Goal: Task Accomplishment & Management: Contribute content

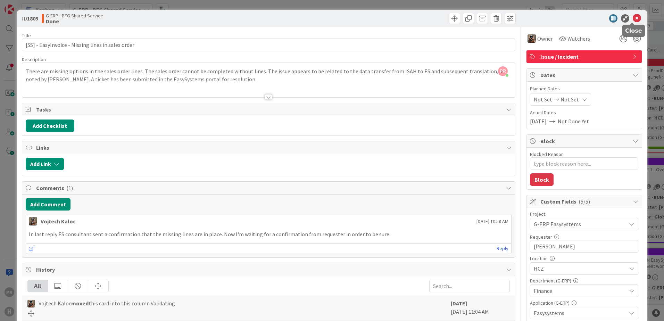
click at [635, 18] on icon at bounding box center [637, 18] width 8 height 8
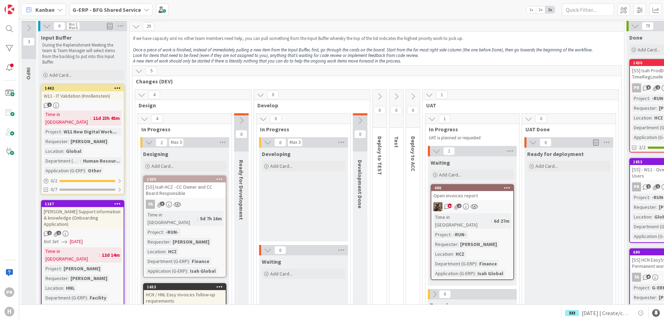
click at [84, 7] on b "G-ERP - BFG Shared Service" at bounding box center [107, 9] width 68 height 7
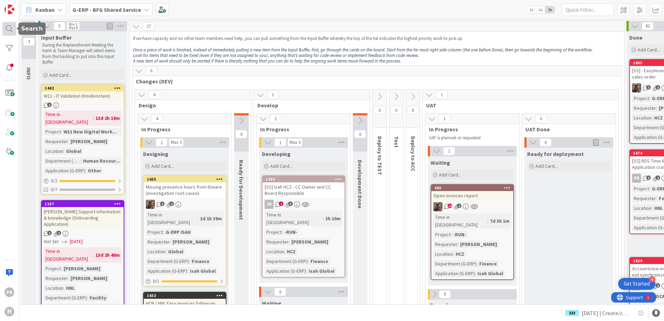
click at [9, 28] on div at bounding box center [9, 29] width 14 height 14
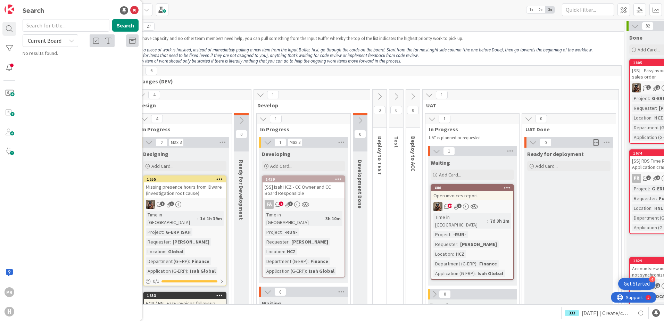
drag, startPoint x: 49, startPoint y: 41, endPoint x: 49, endPoint y: 46, distance: 4.5
click at [49, 42] on span "Current Board" at bounding box center [45, 40] width 34 height 7
click at [45, 67] on span "All Boards" at bounding box center [62, 69] width 72 height 10
click at [49, 28] on input "text" at bounding box center [66, 25] width 87 height 13
type input "1850"
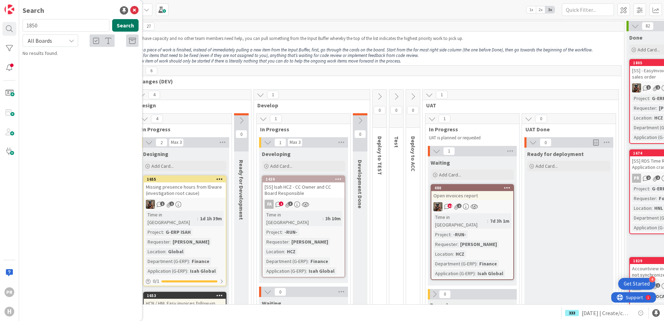
click at [117, 24] on button "Search" at bounding box center [125, 25] width 26 height 13
click at [93, 64] on span "[SS] Error while processing Toekennen Administratiecode" at bounding box center [80, 65] width 97 height 14
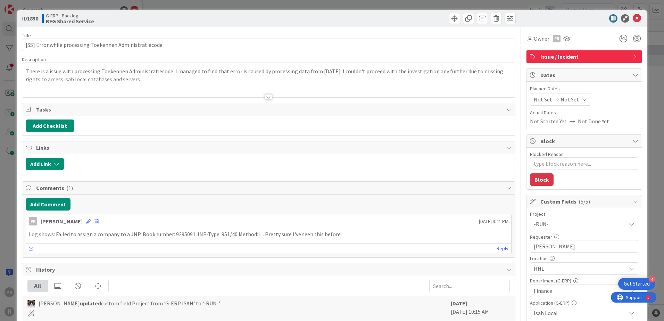
type textarea "x"
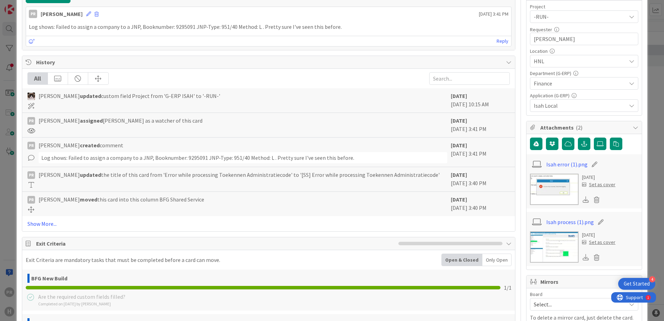
scroll to position [209, 0]
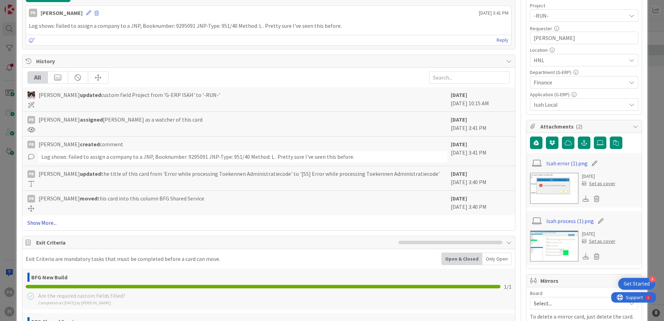
click at [44, 220] on link "Show More..." at bounding box center [268, 223] width 483 height 8
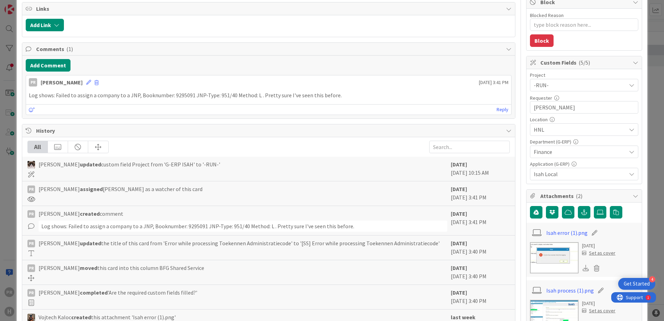
scroll to position [0, 0]
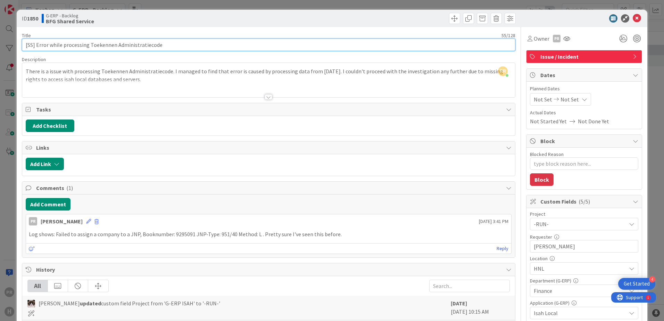
drag, startPoint x: 177, startPoint y: 44, endPoint x: 36, endPoint y: 48, distance: 140.8
click at [36, 48] on input "[SS] Error while processing Toekennen Administratiecode" at bounding box center [269, 45] width 494 height 13
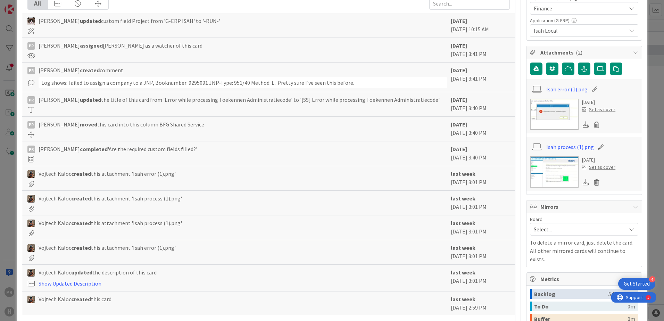
scroll to position [243, 0]
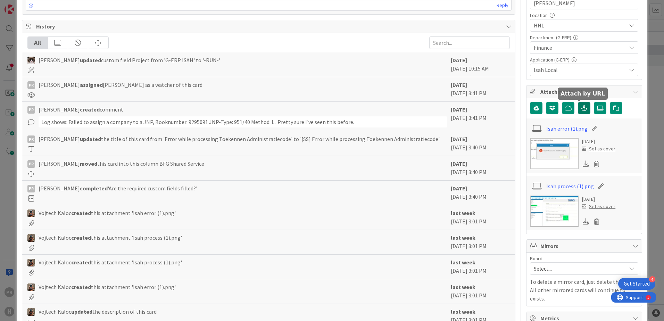
click at [585, 109] on button "button" at bounding box center [584, 108] width 13 height 13
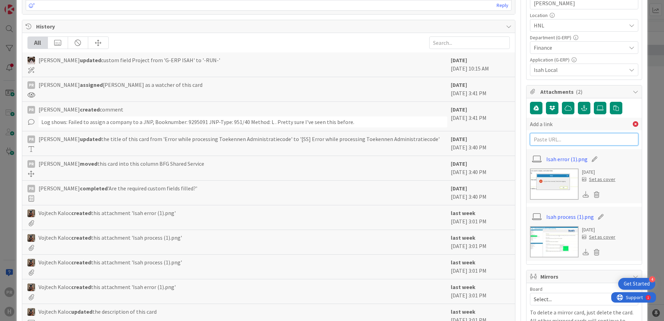
click at [568, 138] on input "text" at bounding box center [584, 139] width 108 height 13
paste input "[URL][PERSON_NAME][DOMAIN_NAME]"
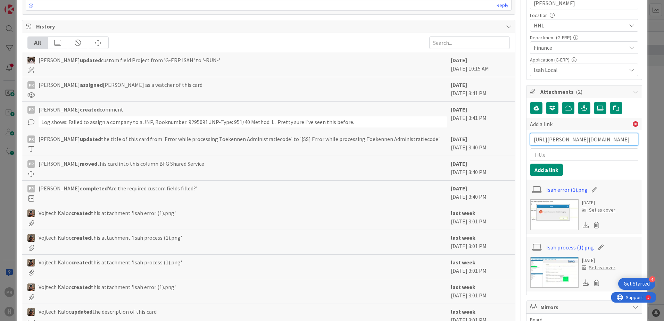
scroll to position [0, 132]
type input "[URL][PERSON_NAME][DOMAIN_NAME]"
click at [561, 159] on input "text" at bounding box center [584, 154] width 108 height 13
type input "BMC link"
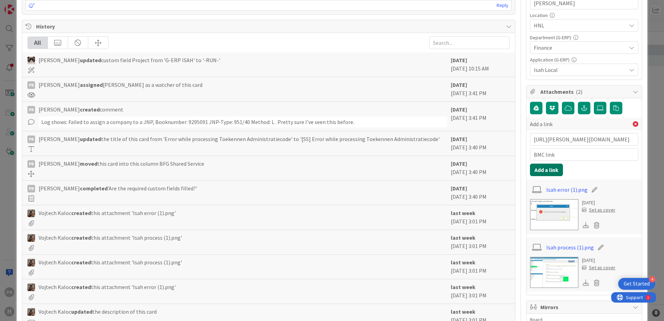
click at [547, 171] on button "Add a link" at bounding box center [546, 170] width 33 height 13
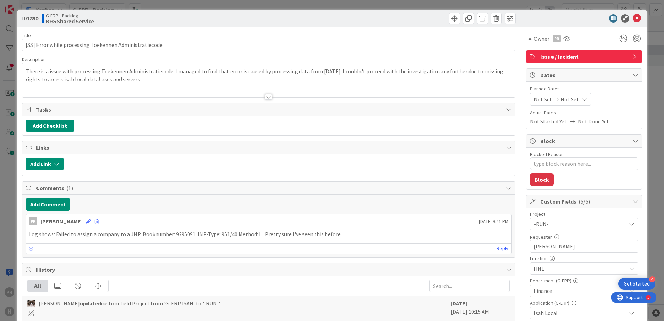
type textarea "x"
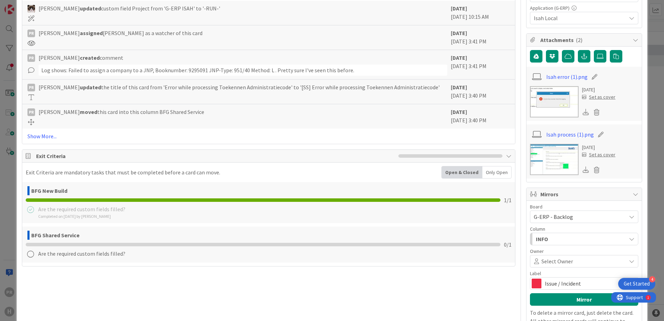
scroll to position [278, 0]
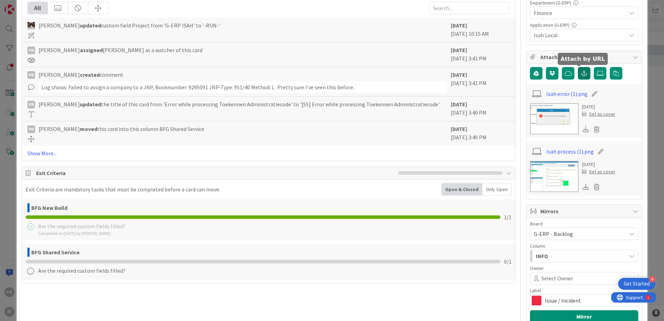
click at [585, 73] on button "button" at bounding box center [584, 73] width 13 height 13
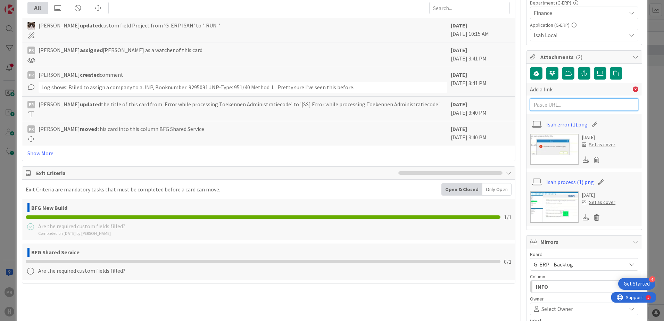
click at [568, 102] on input "text" at bounding box center [584, 104] width 108 height 13
paste input "[URL][PERSON_NAME][DOMAIN_NAME]"
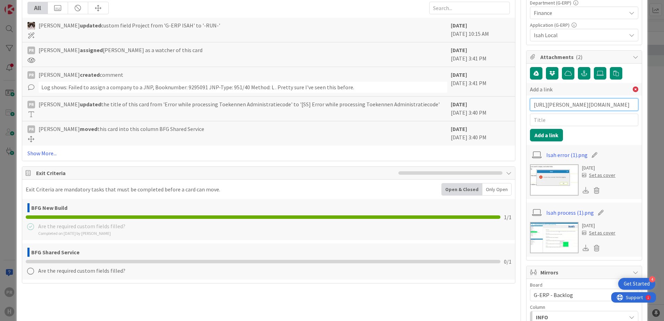
scroll to position [0, 132]
type input "[URL][PERSON_NAME][DOMAIN_NAME]"
click at [563, 120] on input "text" at bounding box center [584, 120] width 108 height 13
type input "BMC ticket"
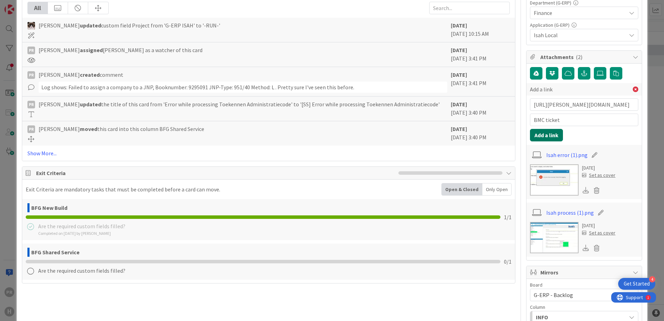
click at [544, 132] on button "Add a link" at bounding box center [546, 135] width 33 height 13
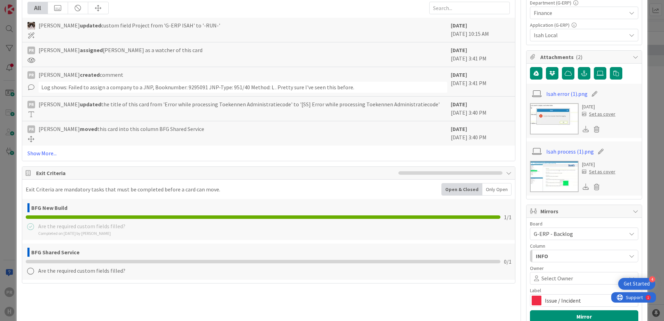
type textarea "x"
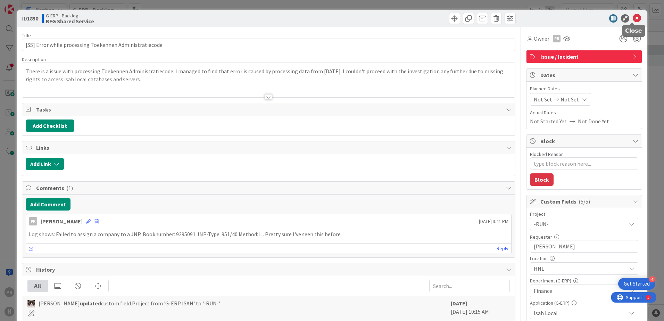
click at [633, 18] on icon at bounding box center [637, 18] width 8 height 8
click at [141, 6] on div "ID 1850 G-ERP - Backlog BFG Shared Service Title 55 / 128 [SS] Error while proc…" at bounding box center [332, 160] width 664 height 321
click at [633, 19] on icon at bounding box center [637, 18] width 8 height 8
click at [633, 16] on icon at bounding box center [637, 18] width 8 height 8
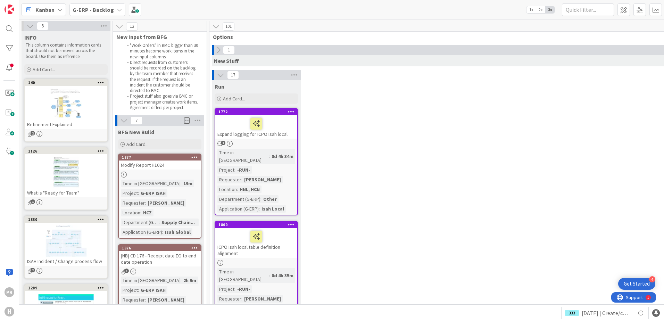
click at [77, 13] on b "G-ERP - Backlog" at bounding box center [93, 9] width 41 height 7
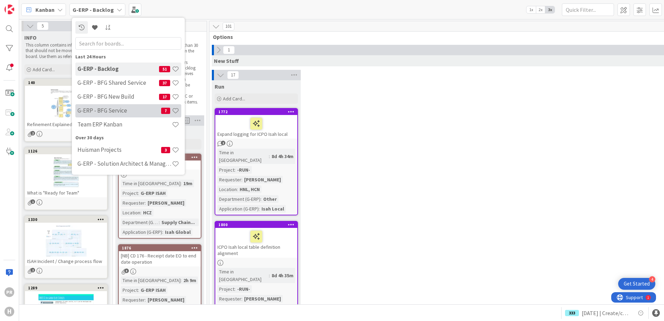
click at [116, 107] on div "G-ERP - BFG Service 7" at bounding box center [128, 110] width 106 height 13
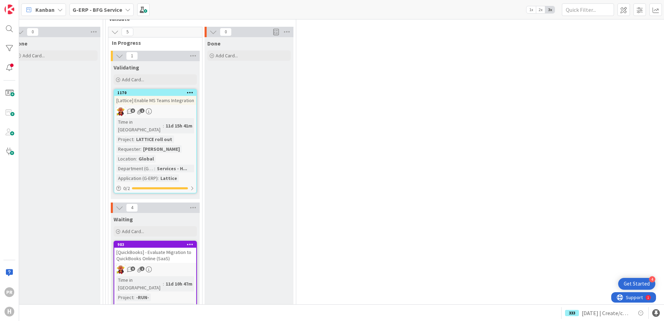
click at [145, 250] on div "[QuickBooks] - Evaluate Migration to QuickBooks Online (SaaS)" at bounding box center [155, 255] width 82 height 15
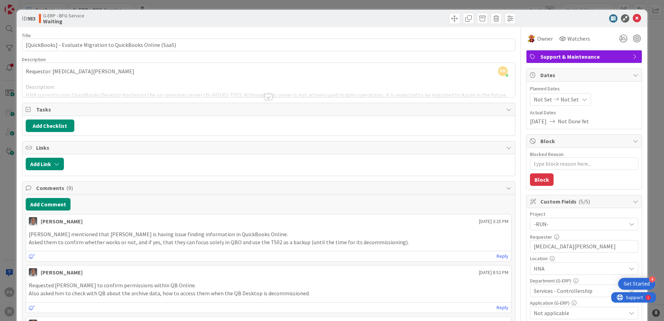
click at [266, 99] on div at bounding box center [269, 97] width 8 height 6
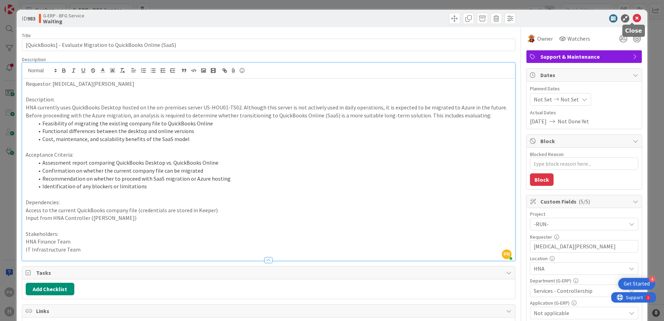
click at [636, 16] on icon at bounding box center [637, 18] width 8 height 8
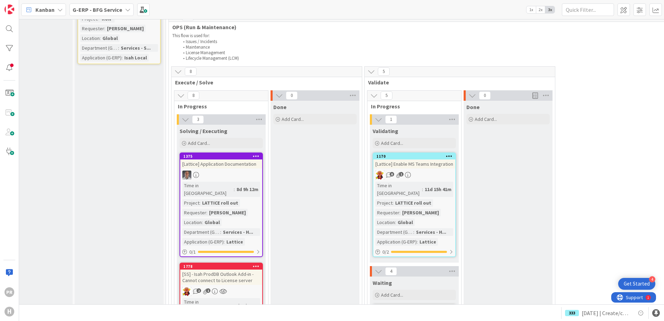
scroll to position [357, 38]
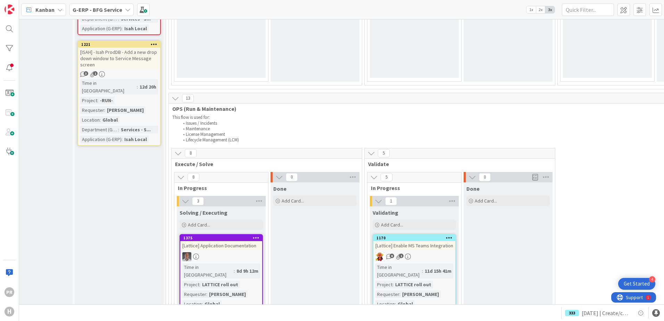
click at [96, 12] on b "G-ERP - BFG Service" at bounding box center [98, 9] width 50 height 7
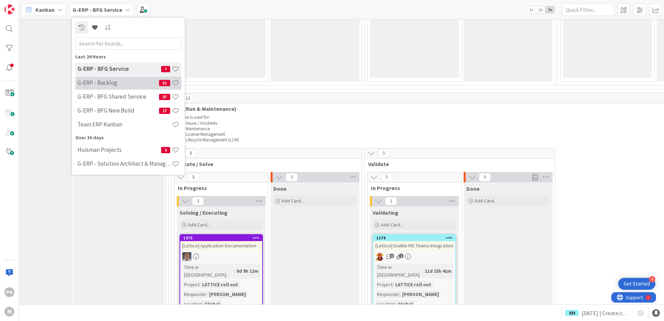
click at [108, 84] on h4 "G-ERP - Backlog" at bounding box center [118, 82] width 82 height 7
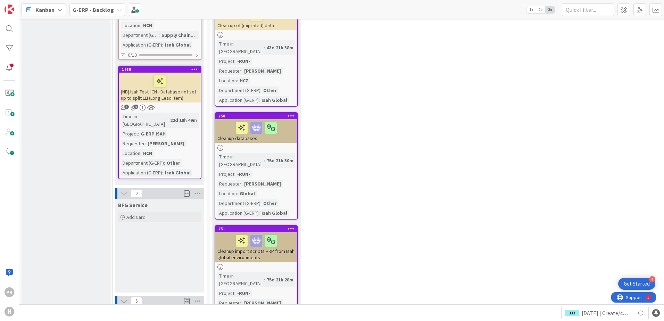
scroll to position [799, 0]
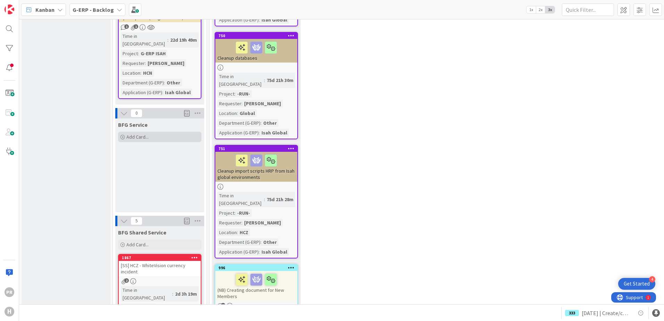
click at [142, 134] on span "Add Card..." at bounding box center [137, 137] width 22 height 6
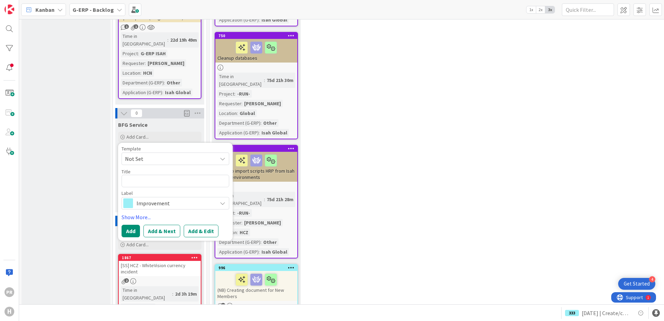
click at [168, 198] on span "Improvement" at bounding box center [175, 203] width 77 height 10
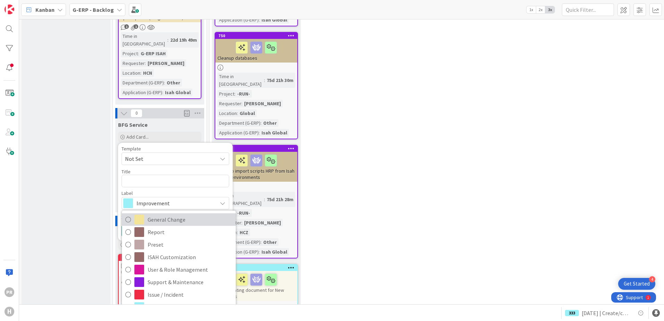
click at [162, 214] on span "General Change" at bounding box center [190, 219] width 85 height 10
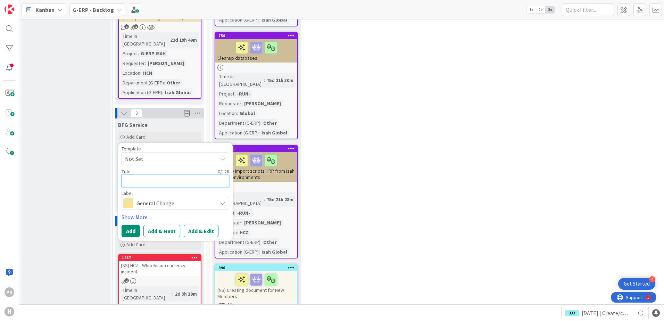
click at [154, 175] on textarea at bounding box center [176, 181] width 108 height 13
type textarea "x"
type textarea "["
type textarea "x"
type textarea "[S"
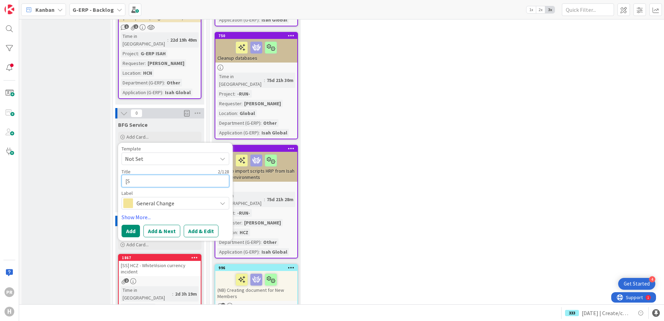
type textarea "x"
type textarea "[Se"
type textarea "x"
type textarea "[Ser"
type textarea "x"
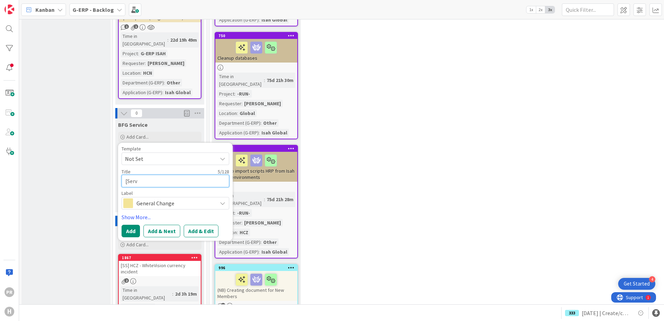
type textarea "[Servo"
type textarea "x"
type textarea "[Servoic"
type textarea "x"
type textarea "[Servoi"
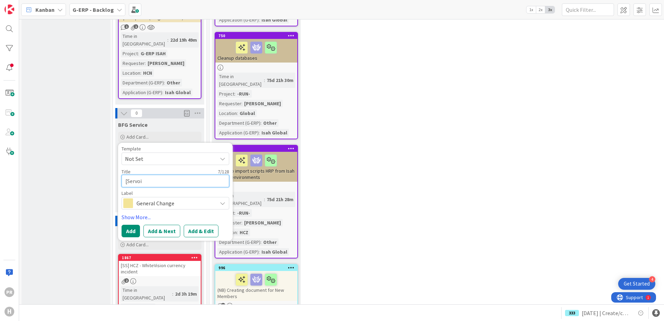
type textarea "x"
type textarea "[Servo"
type textarea "x"
type textarea "[Serv"
type textarea "x"
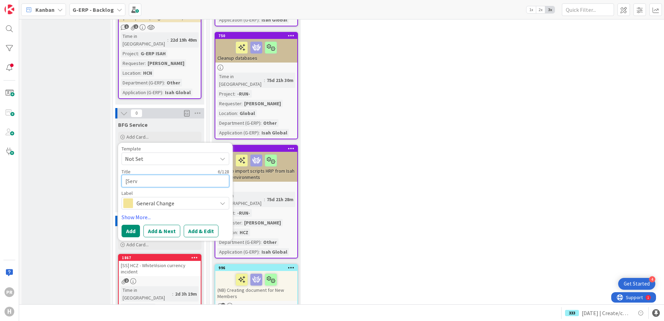
type textarea "[Ser"
type textarea "x"
type textarea "[Se"
type textarea "x"
type textarea "[S"
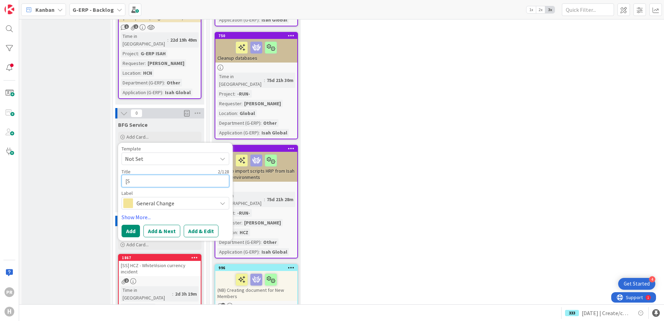
type textarea "x"
type textarea "[S]"
type textarea "x"
type textarea "[S]"
type textarea "x"
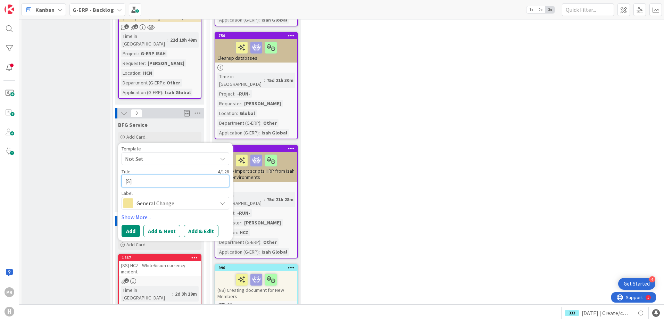
type textarea "[S] -"
type textarea "x"
type textarea "[S] -"
type textarea "x"
type textarea "[S] - S"
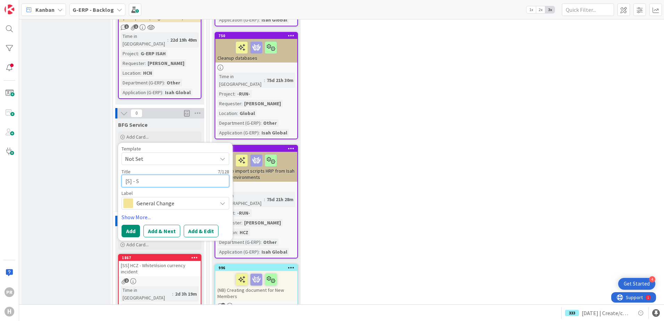
type textarea "x"
type textarea "[S] - SAP"
type textarea "x"
type textarea "[S] - SAP"
type textarea "x"
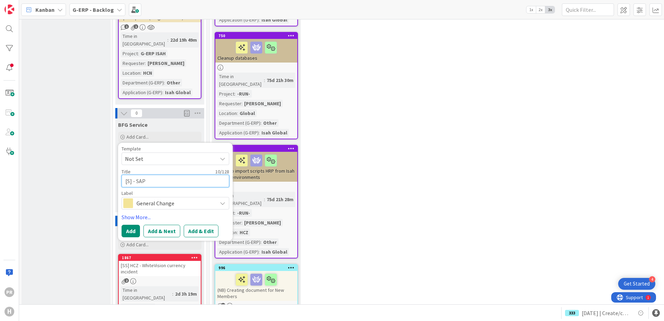
type textarea "[S] - SAP -"
type textarea "x"
type textarea "[S] - SAP -"
type textarea "x"
type textarea "[S] - SAP - Re"
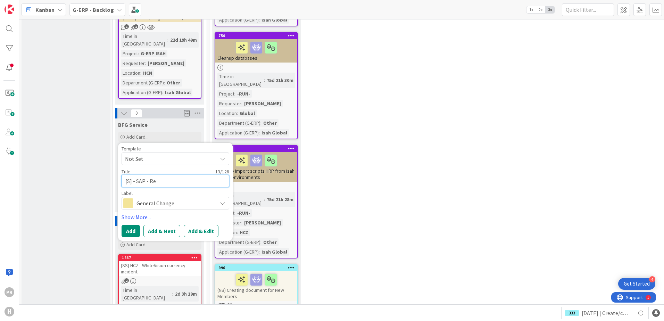
type textarea "x"
type textarea "[S] - SAP - Rep"
type textarea "x"
type textarea "[S] - SAP - Repo"
type textarea "x"
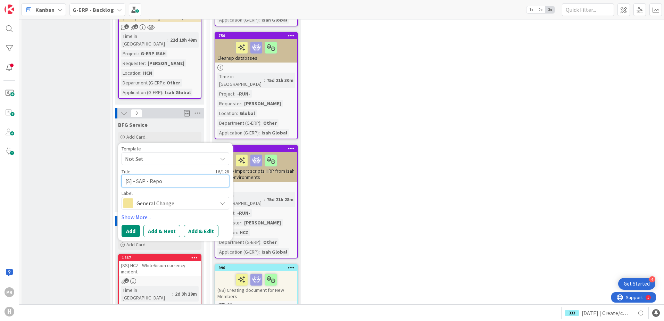
type textarea "[S] - SAP - Repor"
type textarea "x"
type textarea "[S] - SAP - Report"
type textarea "x"
type textarea "[S] - SAP - Report"
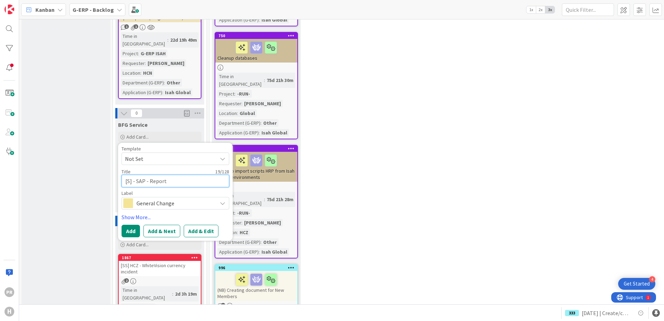
type textarea "x"
type textarea "[S] - SAP - Report C"
type textarea "x"
type textarea "[S] - SAP - Report Cha"
type textarea "x"
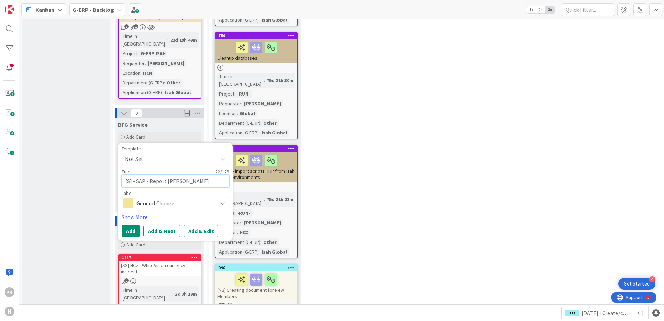
type textarea "[S] - SAP - Report Chang"
type textarea "x"
type textarea "[S] - SAP - Report Change"
drag, startPoint x: 185, startPoint y: 113, endPoint x: 179, endPoint y: 111, distance: 6.8
click at [180, 175] on textarea "[S] - SAP - Report Change" at bounding box center [176, 181] width 108 height 13
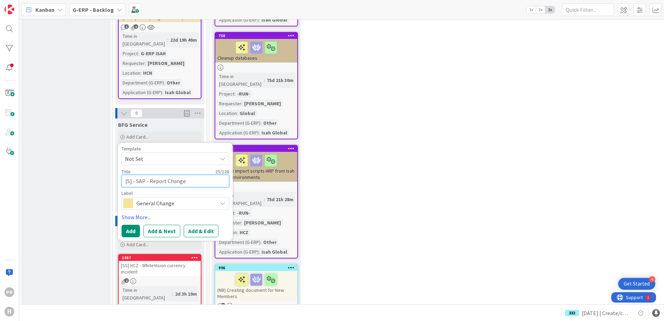
click at [146, 175] on textarea "[S] - SAP - Report Change" at bounding box center [176, 181] width 108 height 13
type textarea "x"
type textarea "[S] - SAP B- Report Change"
type textarea "x"
type textarea "[S] - SAP B!- Report Change"
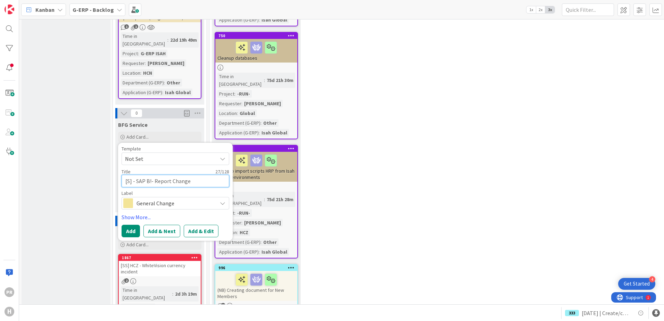
type textarea "x"
type textarea "[S] - SAP B1- Report Change"
type textarea "x"
type textarea "[S] - SAP B1 - Report Change"
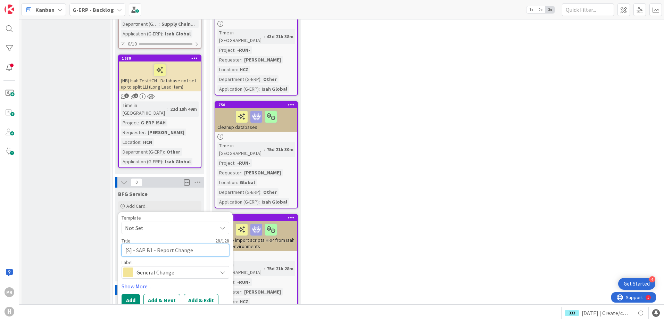
scroll to position [730, 0]
click at [193, 294] on button "Add & Edit" at bounding box center [201, 300] width 35 height 13
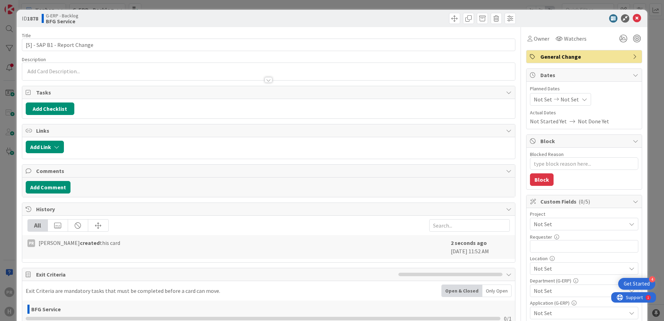
click at [75, 68] on p at bounding box center [269, 71] width 486 height 8
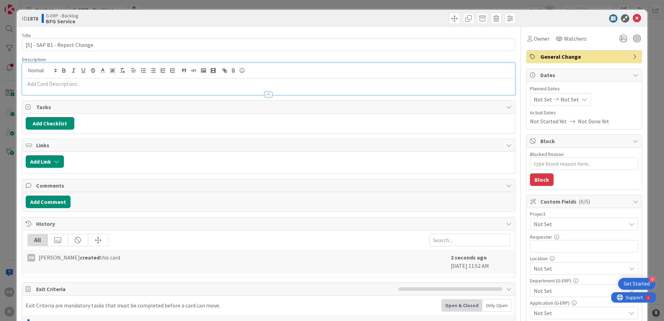
click at [97, 84] on p at bounding box center [269, 84] width 486 height 8
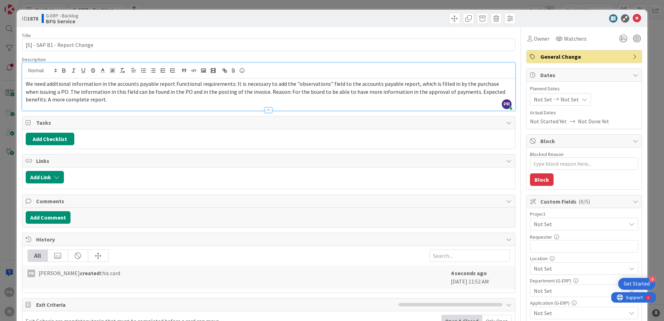
click at [117, 82] on span "We need additional information in the accounts payable report Functional requir…" at bounding box center [266, 91] width 481 height 23
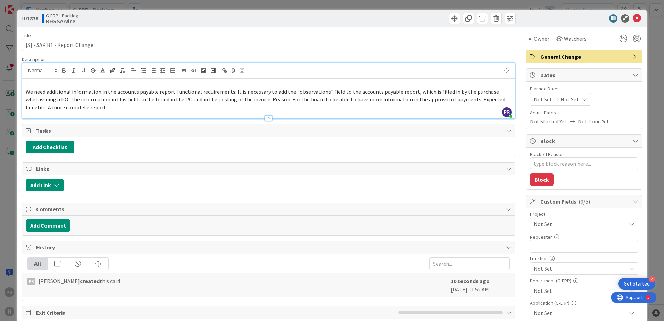
type textarea "x"
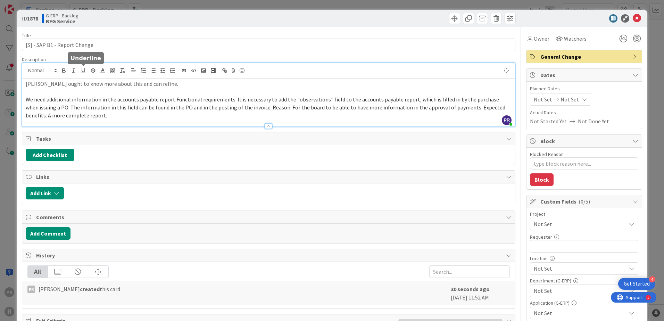
type textarea "x"
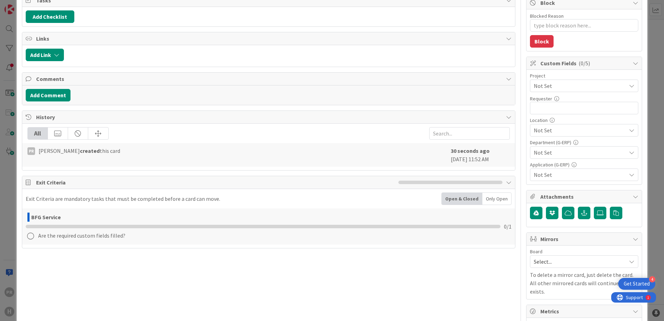
scroll to position [139, 0]
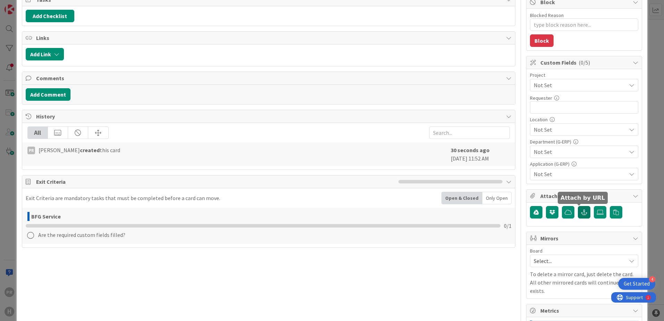
click at [583, 212] on button "button" at bounding box center [584, 212] width 13 height 13
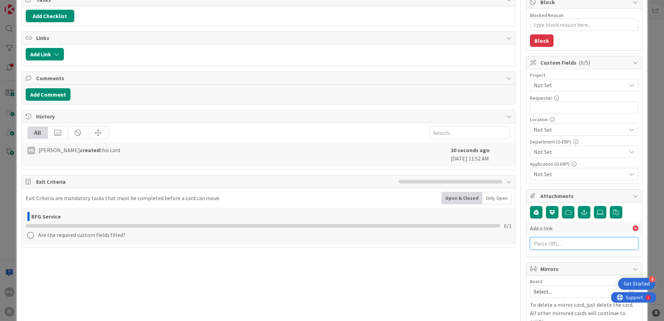
click at [560, 243] on input "text" at bounding box center [584, 243] width 108 height 13
paste input "https://huisman-smartit.onbmc.com/smartit/app/#/workorder/AGGF4KX6HRENQATCC4XBT…"
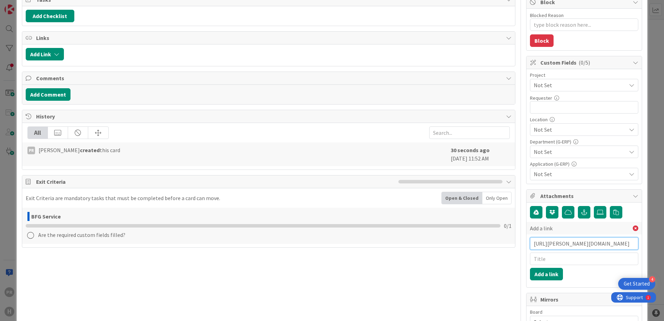
type input "https://huisman-smartit.onbmc.com/smartit/app/#/workorder/AGGF4KX6HRENQATCC4XBT…"
click at [560, 257] on input "text" at bounding box center [584, 259] width 108 height 13
type input "BMC ticket"
click at [554, 273] on button "Add a link" at bounding box center [546, 274] width 33 height 13
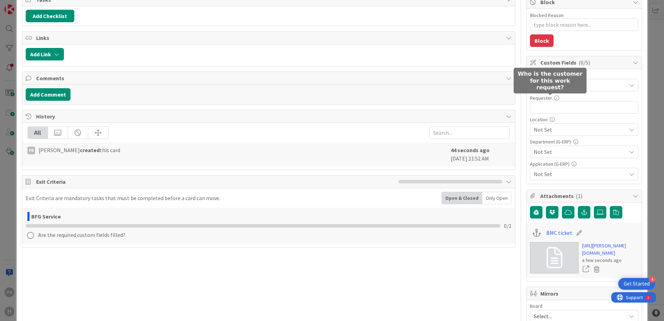
click at [548, 89] on span "Not Set" at bounding box center [578, 85] width 89 height 10
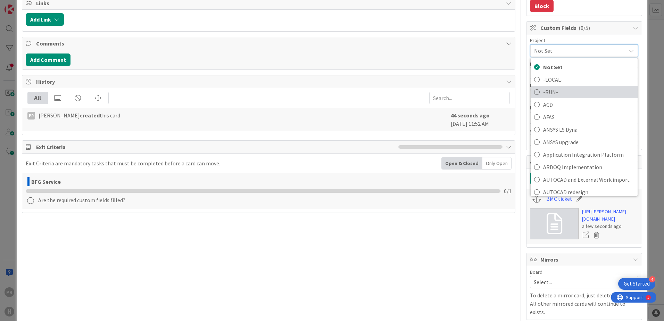
click at [554, 93] on span "-RUN-" at bounding box center [589, 92] width 91 height 10
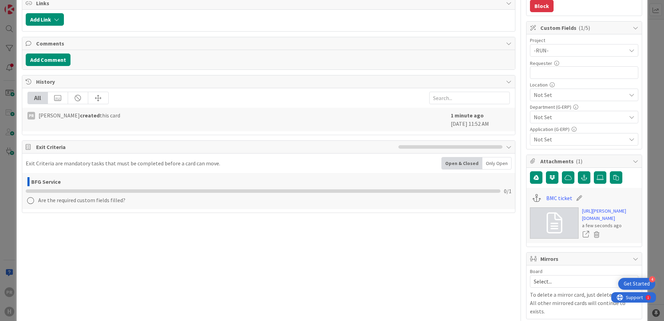
type textarea "x"
click at [553, 73] on input "text" at bounding box center [584, 72] width 108 height 13
type input "Claudine"
type textarea "x"
drag, startPoint x: 556, startPoint y: 74, endPoint x: 515, endPoint y: 69, distance: 41.3
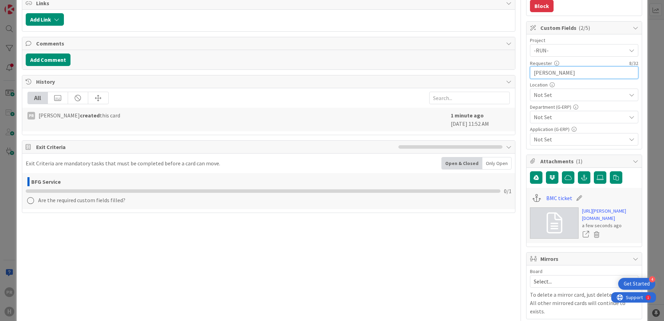
click at [515, 69] on div "Title 28 / 128 [S] - SAP B1 - Report Change Description PR Parveen Rana just jo…" at bounding box center [332, 154] width 621 height 603
paste input "Ribeiro, de Pauli Guapi"
type input "Claudine Ribeiro, de Pauli Guapi"
type textarea "x"
click at [571, 72] on input "Claudine Ribeiro, de Pauli Guapi" at bounding box center [584, 72] width 108 height 13
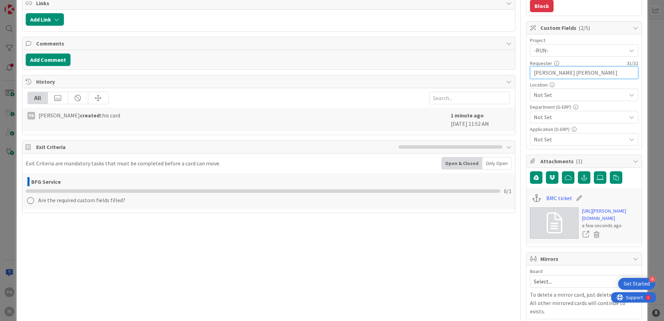
type input "Claudine Ribeiro de Pauli Guapi"
type textarea "x"
type input "Claudine Ribeiro de Pauli Guapi"
click at [568, 96] on span "Not Set" at bounding box center [580, 95] width 92 height 8
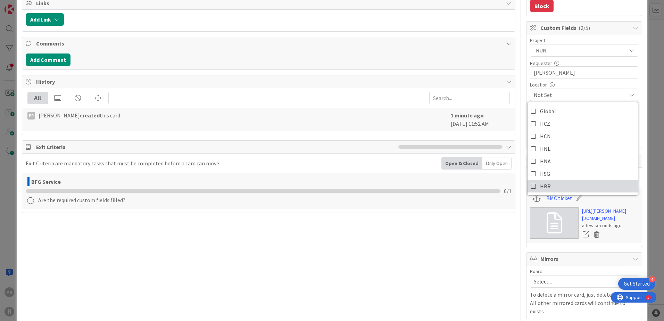
click at [546, 182] on link "HBR" at bounding box center [583, 186] width 111 height 13
click at [584, 92] on span "HBR" at bounding box center [580, 95] width 92 height 8
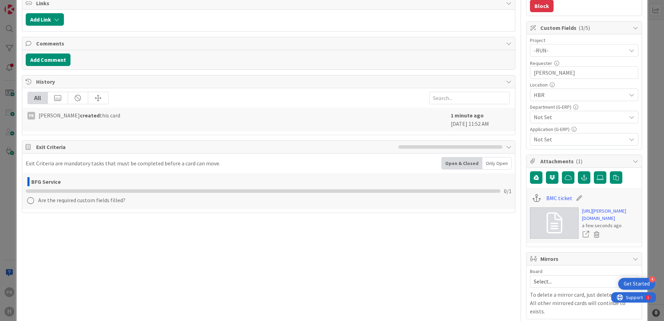
click at [567, 119] on span "Not Set" at bounding box center [580, 117] width 92 height 8
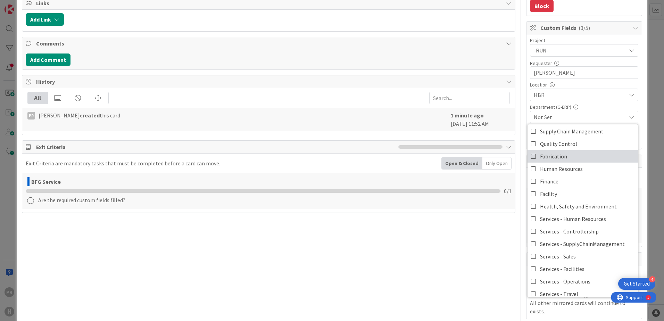
scroll to position [58, 0]
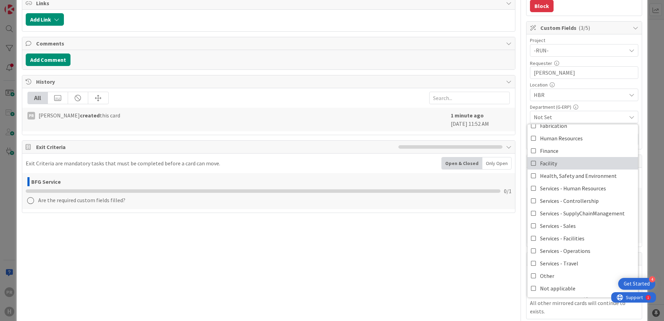
click at [540, 161] on span "Facility" at bounding box center [548, 163] width 17 height 10
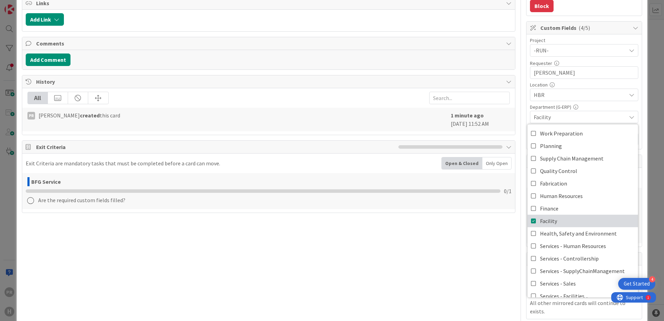
click at [531, 223] on icon at bounding box center [534, 221] width 6 height 10
click at [594, 115] on span "Finance" at bounding box center [580, 117] width 92 height 8
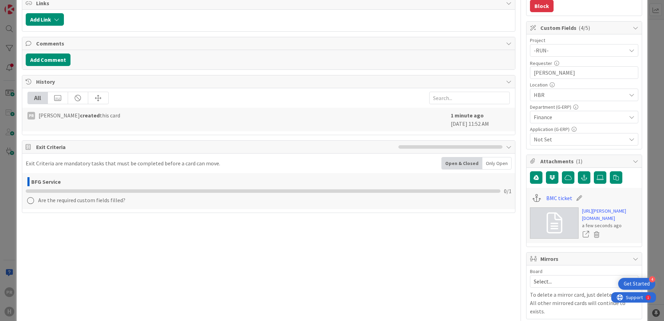
click at [570, 140] on span "Not Set" at bounding box center [580, 139] width 92 height 8
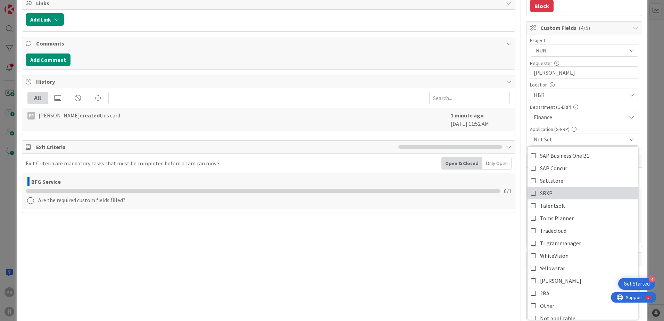
scroll to position [278, 0]
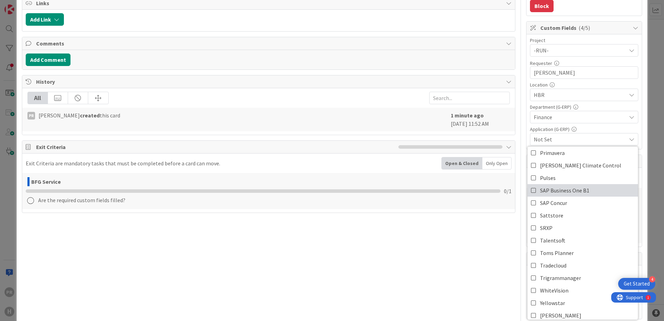
click at [531, 189] on icon at bounding box center [534, 190] width 6 height 10
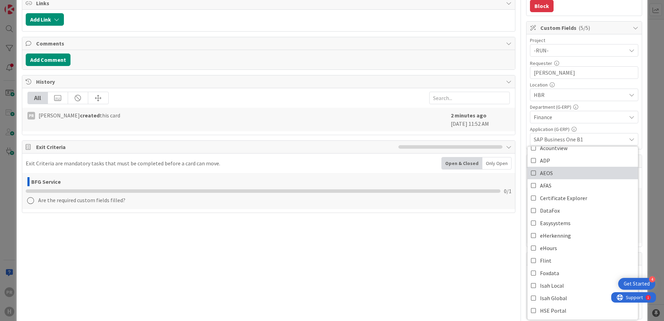
type textarea "x"
click at [589, 140] on span "SAP Business One B1" at bounding box center [580, 139] width 92 height 8
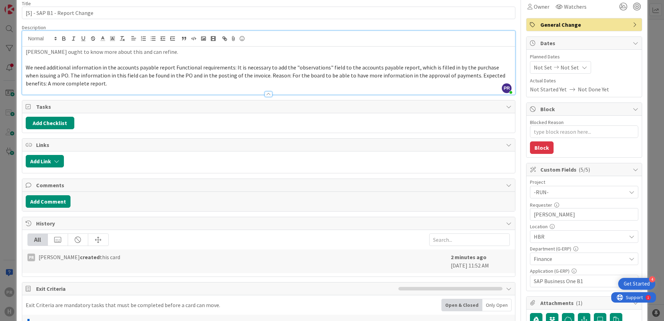
scroll to position [0, 0]
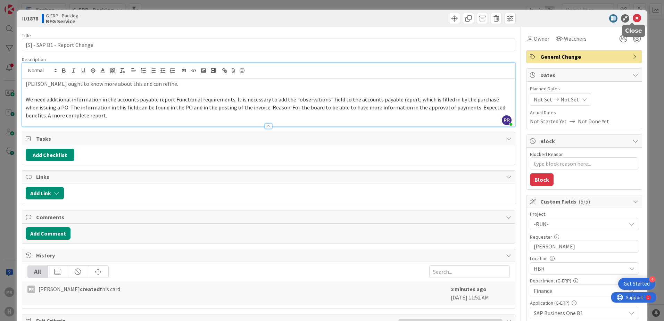
drag, startPoint x: 634, startPoint y: 19, endPoint x: 17, endPoint y: 136, distance: 628.5
click at [634, 19] on icon at bounding box center [637, 18] width 8 height 8
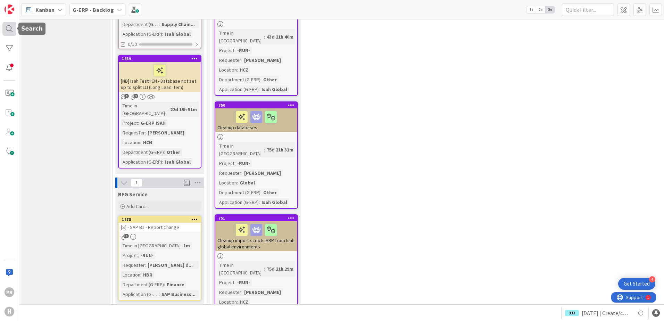
click at [6, 28] on div at bounding box center [9, 29] width 14 height 14
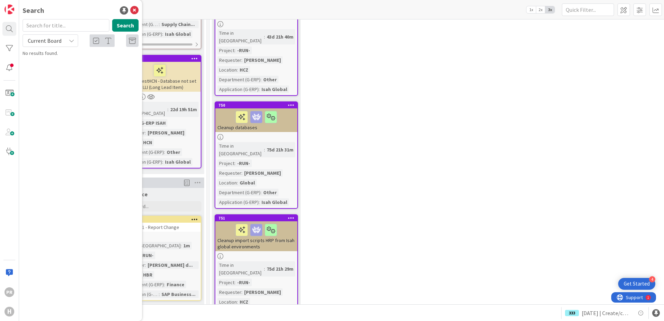
click at [53, 39] on span "Current Board" at bounding box center [45, 40] width 34 height 7
click at [46, 67] on span "All Boards" at bounding box center [62, 69] width 72 height 10
click at [37, 26] on input "text" at bounding box center [66, 25] width 87 height 13
type input "1851"
click at [128, 25] on button "Search" at bounding box center [125, 25] width 26 height 13
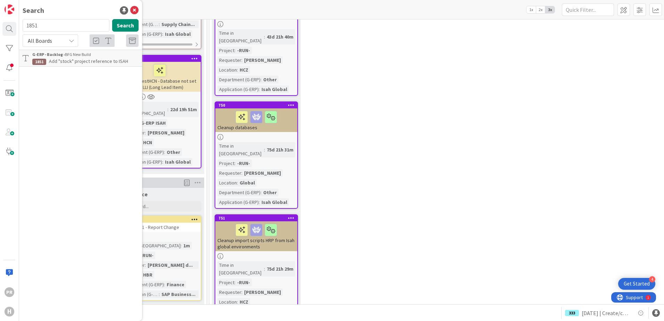
click at [106, 56] on div "G-ERP - Backlog › BFG New Build" at bounding box center [85, 54] width 106 height 6
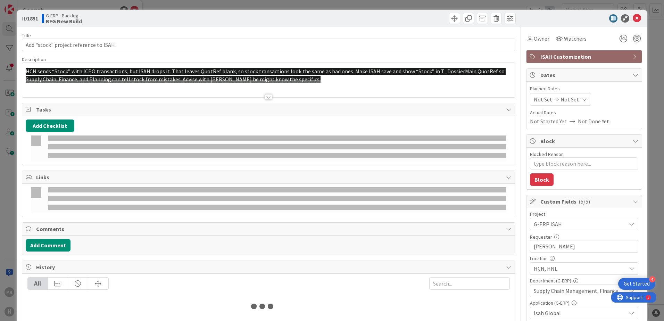
type textarea "x"
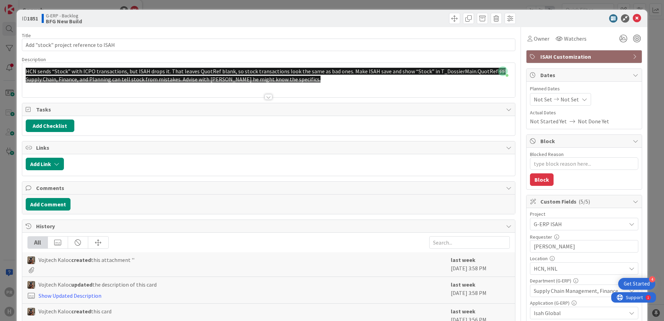
click at [268, 96] on div at bounding box center [269, 97] width 8 height 6
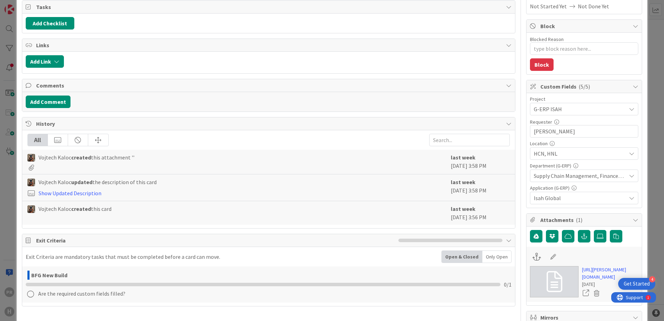
scroll to position [139, 0]
